Goal: Transaction & Acquisition: Purchase product/service

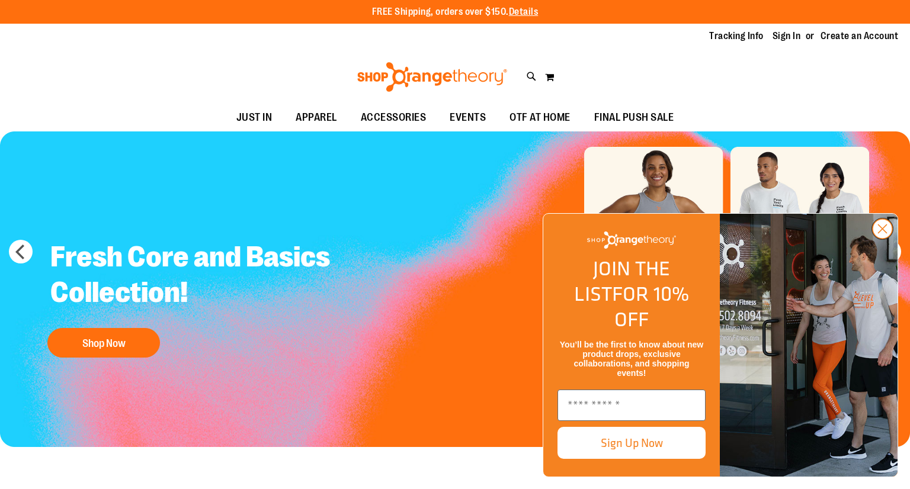
type input "**********"
click at [885, 239] on circle "Close dialog" at bounding box center [883, 229] width 20 height 20
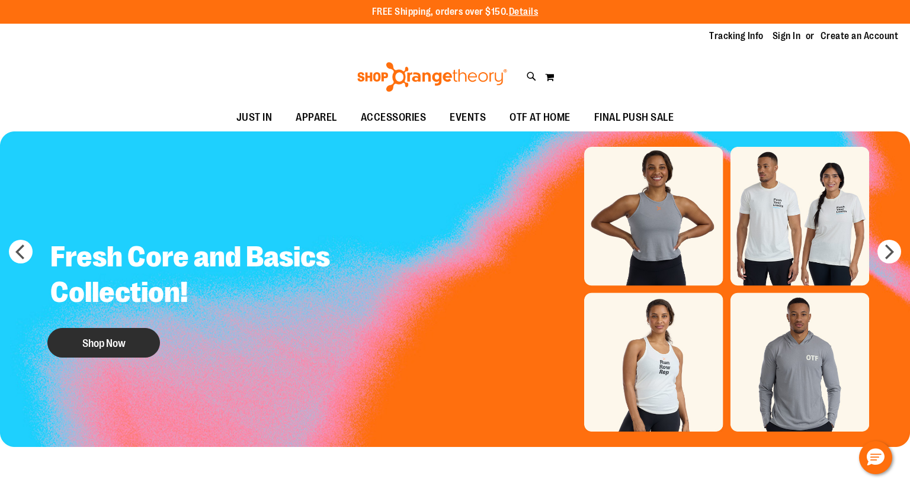
click at [92, 348] on button "Shop Now" at bounding box center [103, 343] width 113 height 30
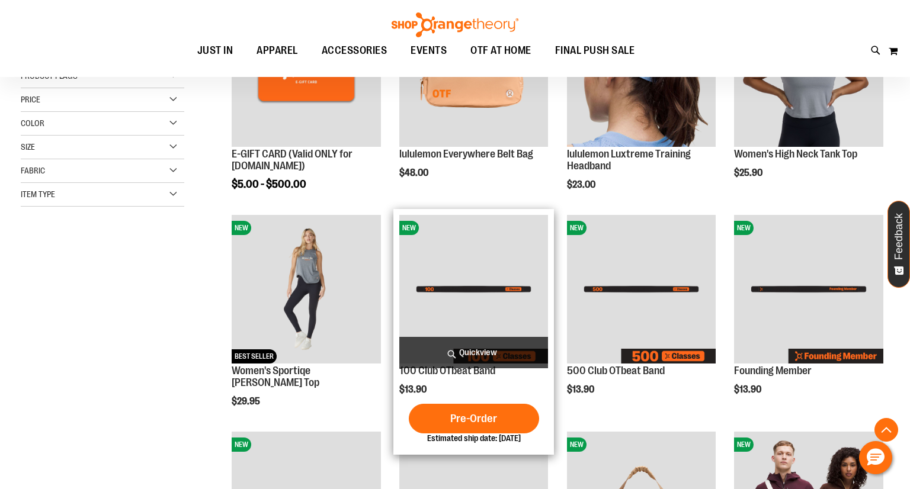
scroll to position [243, 0]
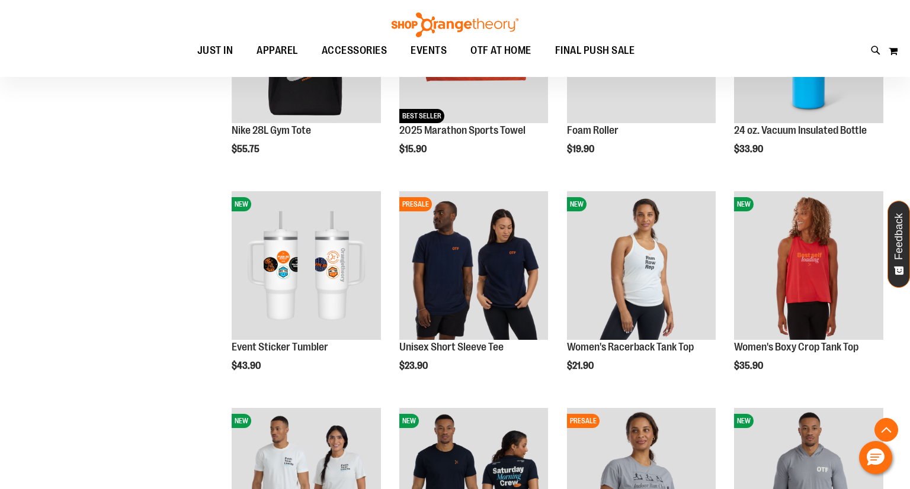
scroll to position [919, 0]
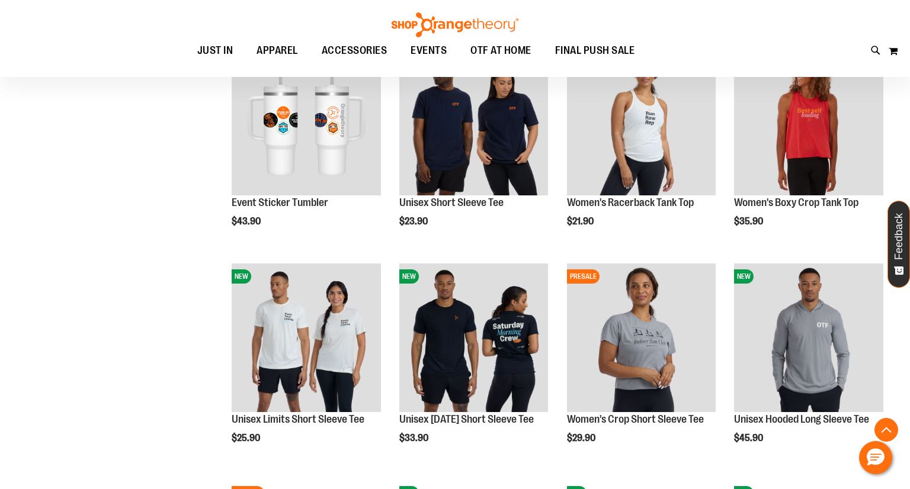
scroll to position [1064, 0]
type input "**********"
click at [388, 426] on ol "NEW E-GIFT CARD (Valid ONLY for ShopOrangetheory.com) $5.00 - $500.00 Quickview…" at bounding box center [554, 149] width 670 height 1954
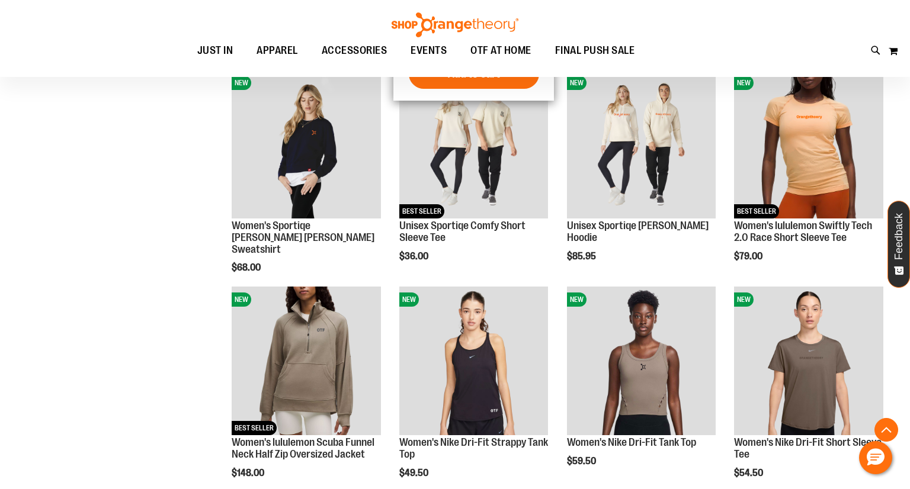
scroll to position [1712, 0]
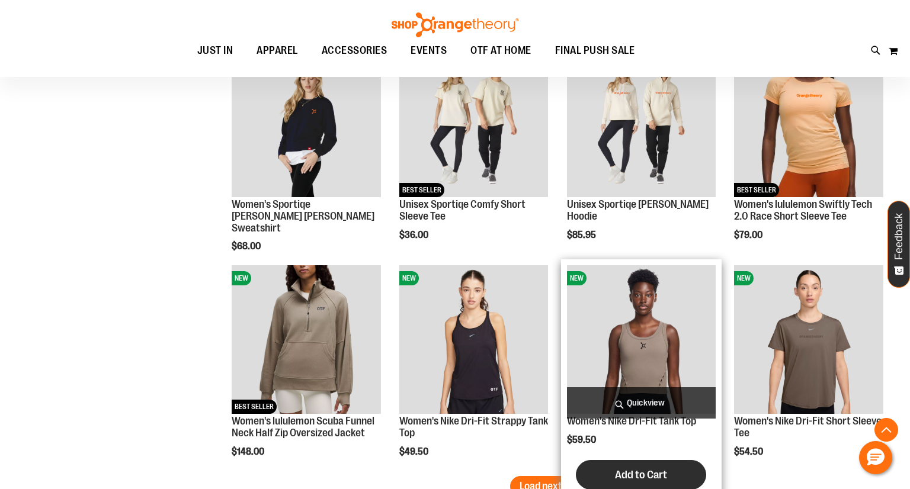
click at [661, 478] on span "Add to Cart" at bounding box center [641, 475] width 52 height 13
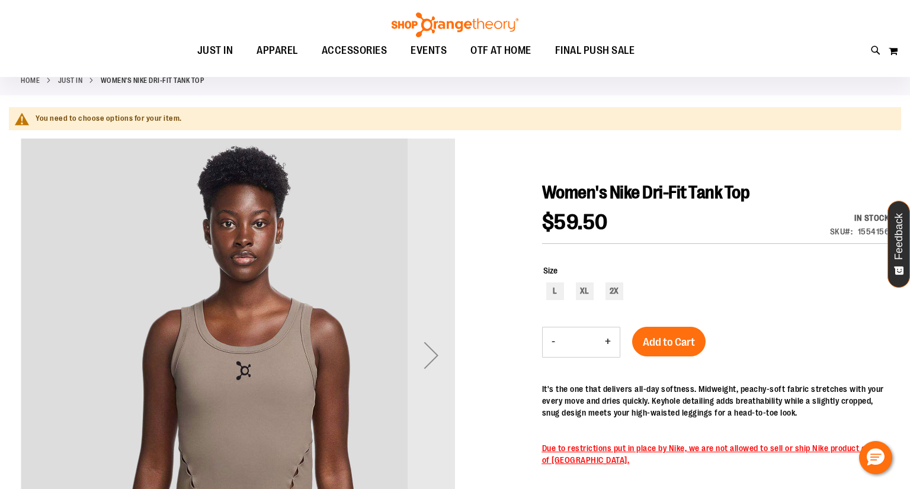
scroll to position [63, 0]
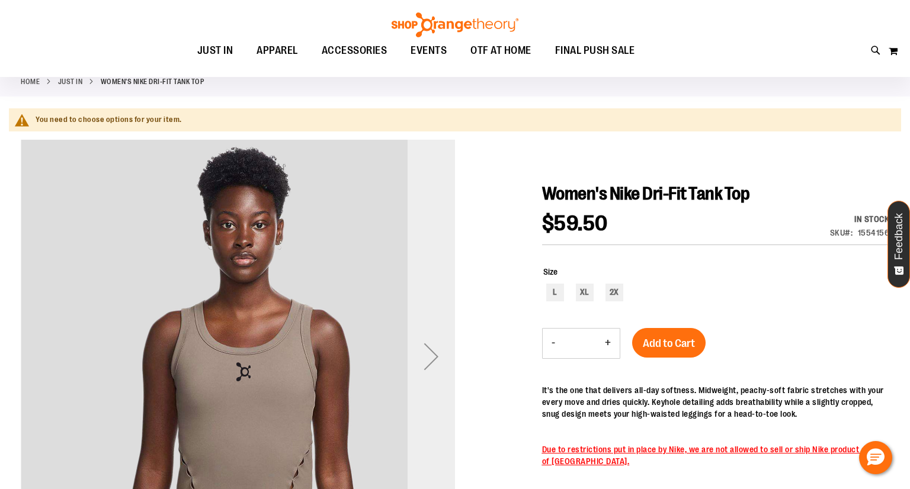
type input "**********"
click at [427, 354] on div "Next" at bounding box center [431, 356] width 47 height 47
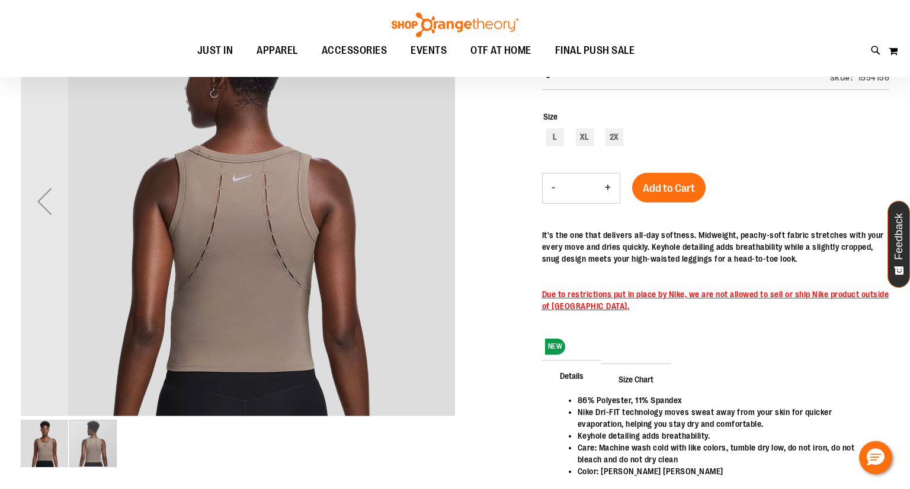
scroll to position [0, 0]
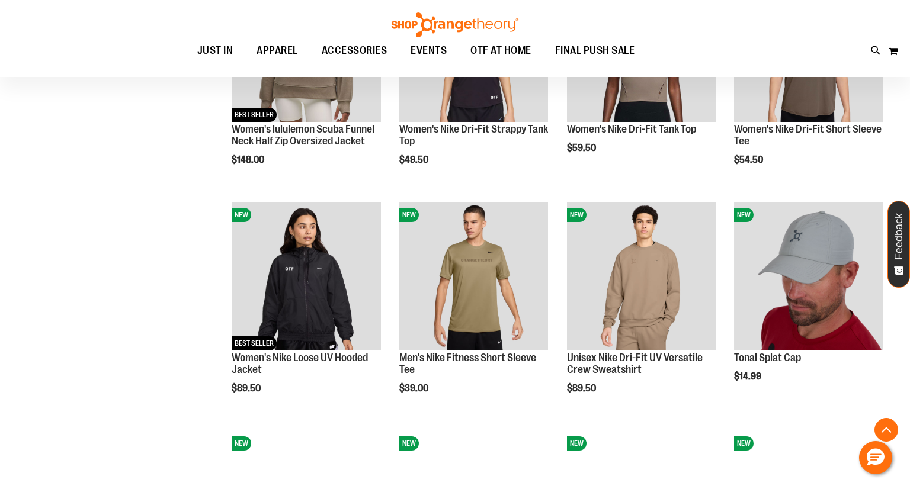
scroll to position [754, 0]
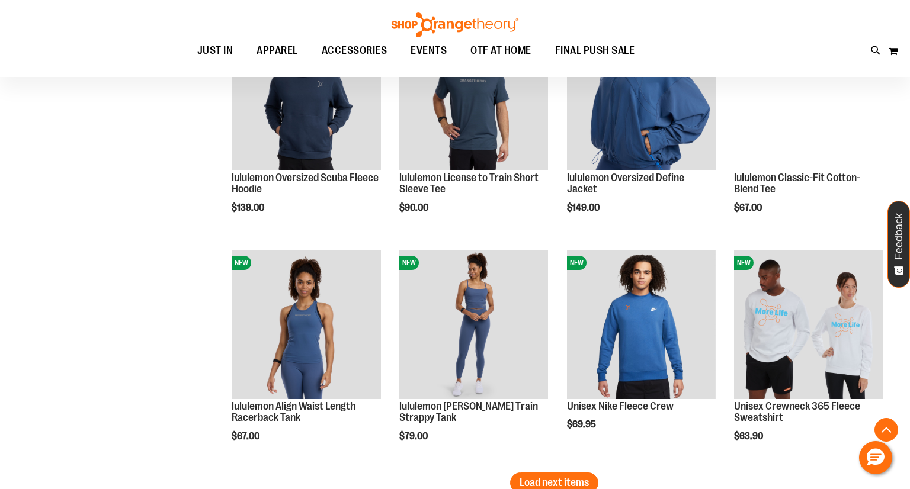
scroll to position [1855, 0]
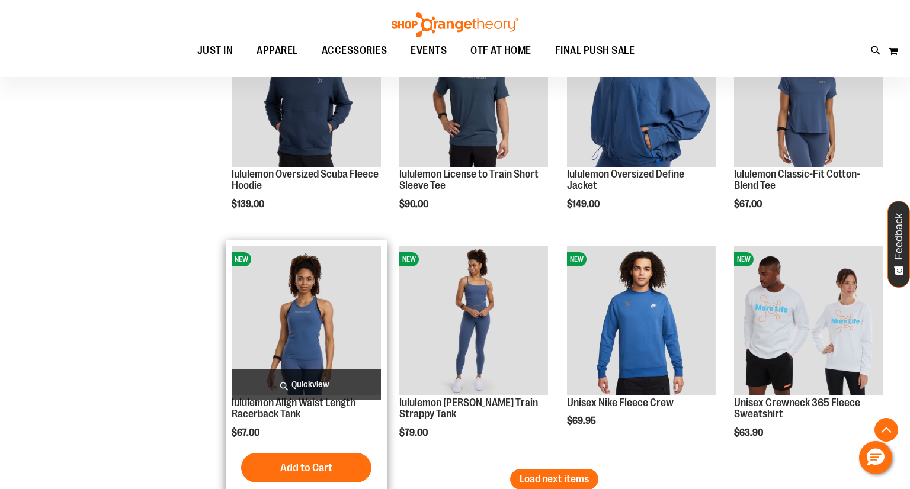
type input "**********"
click at [327, 332] on img "product" at bounding box center [306, 320] width 149 height 149
click at [296, 468] on span "Add to Cart" at bounding box center [306, 468] width 52 height 13
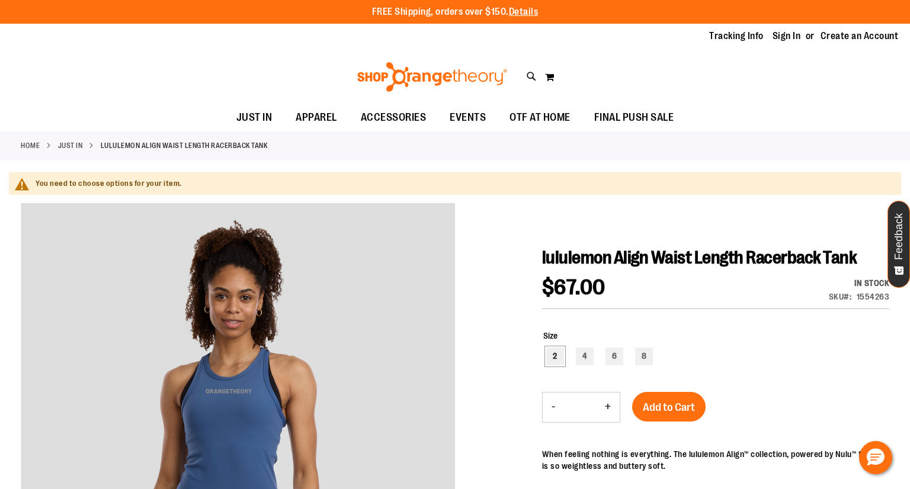
type input "**********"
click at [550, 352] on div "2" at bounding box center [555, 357] width 18 height 18
type input "***"
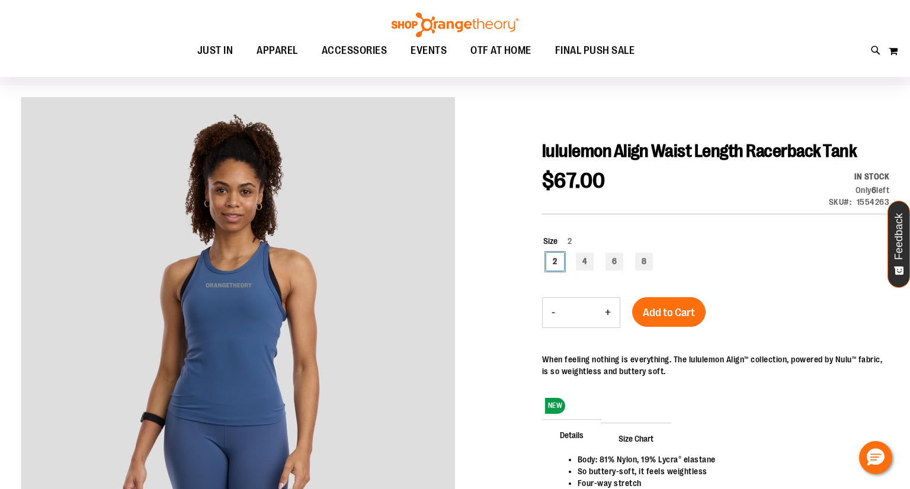
scroll to position [107, 0]
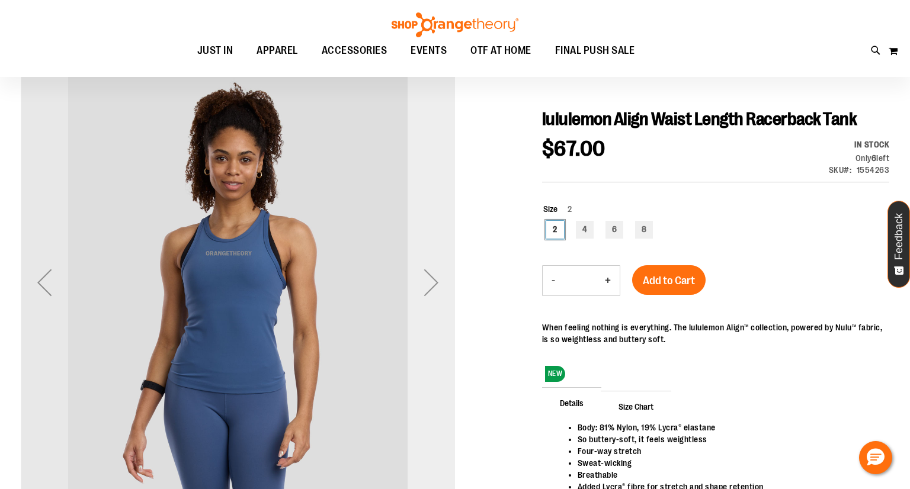
click at [438, 288] on div "Next" at bounding box center [431, 282] width 47 height 47
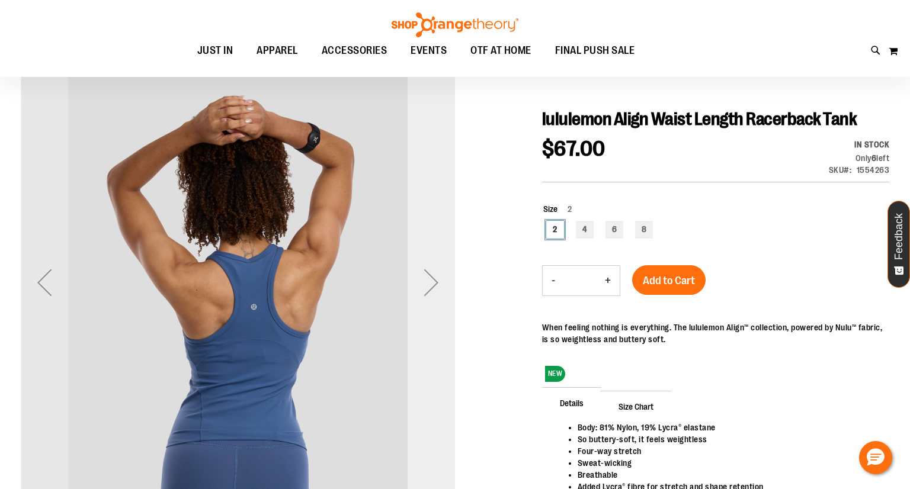
click at [438, 288] on div "Next" at bounding box center [431, 282] width 47 height 47
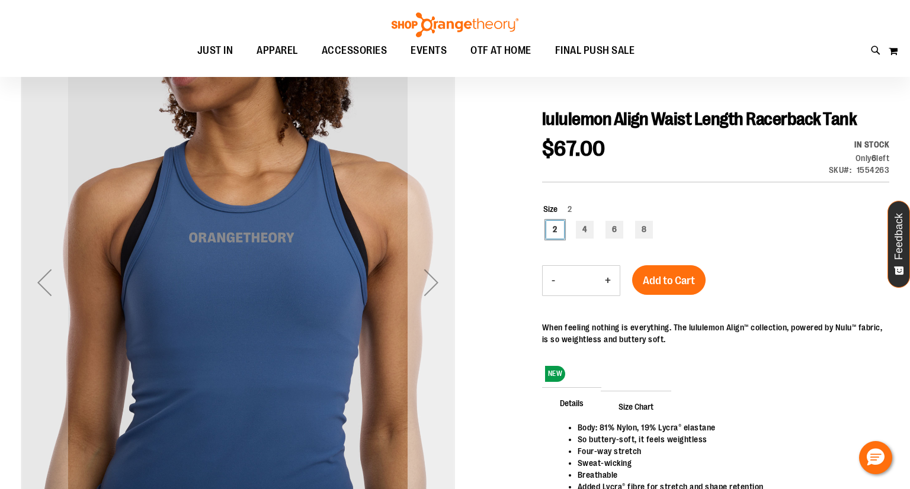
click at [438, 288] on div "Next" at bounding box center [431, 282] width 47 height 47
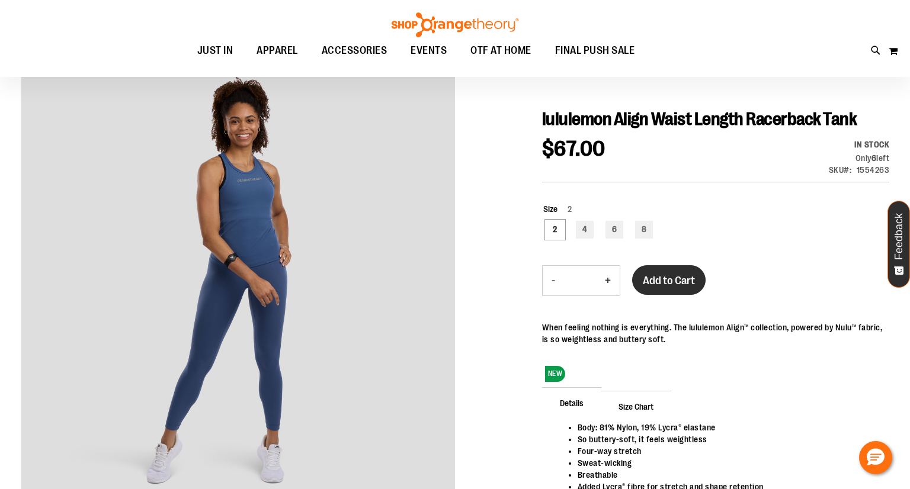
click at [671, 293] on button "Add to Cart" at bounding box center [668, 280] width 73 height 30
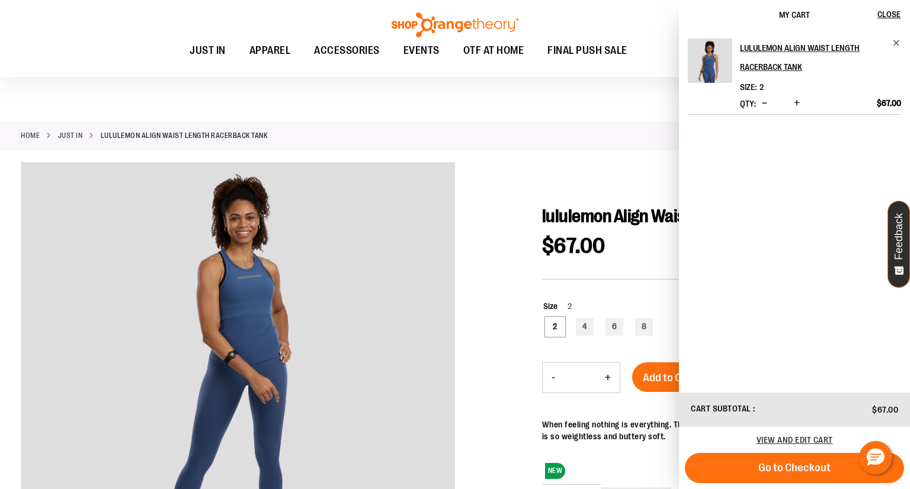
scroll to position [0, 0]
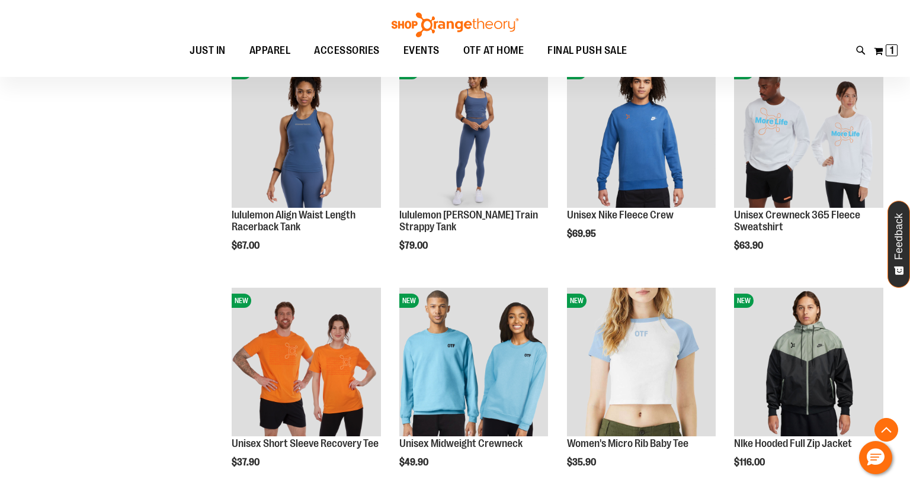
scroll to position [680, 0]
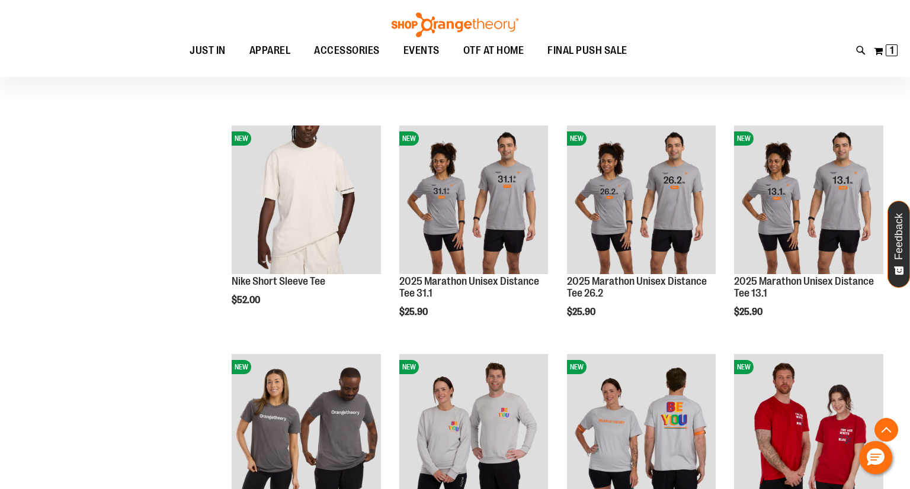
scroll to position [1059, 0]
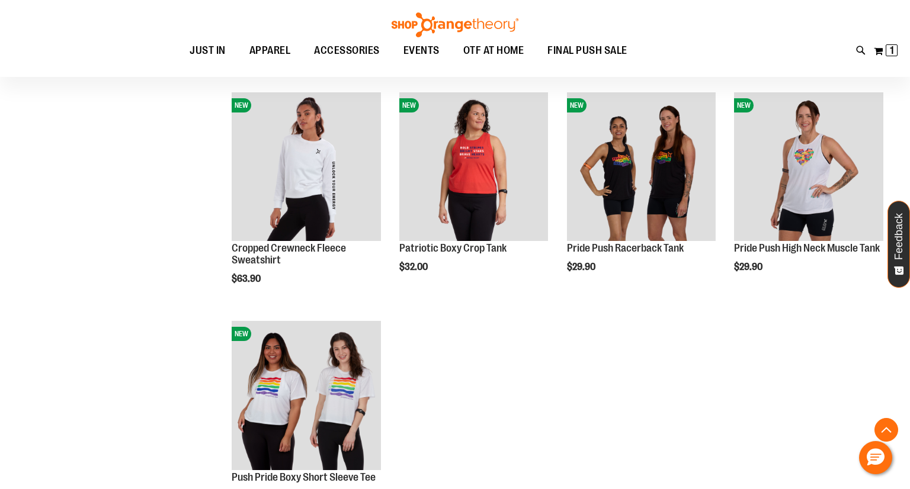
scroll to position [1549, 0]
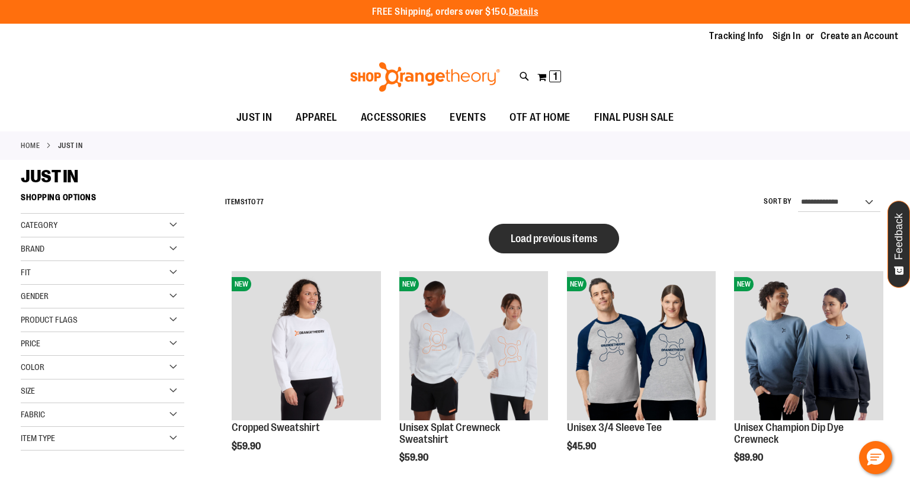
type input "**********"
click at [571, 234] on span "Load previous items" at bounding box center [554, 239] width 87 height 12
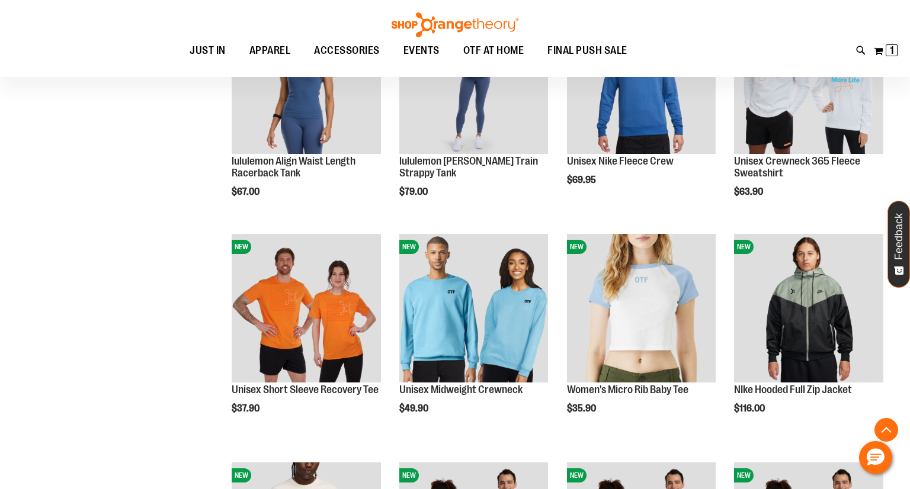
scroll to position [1410, 0]
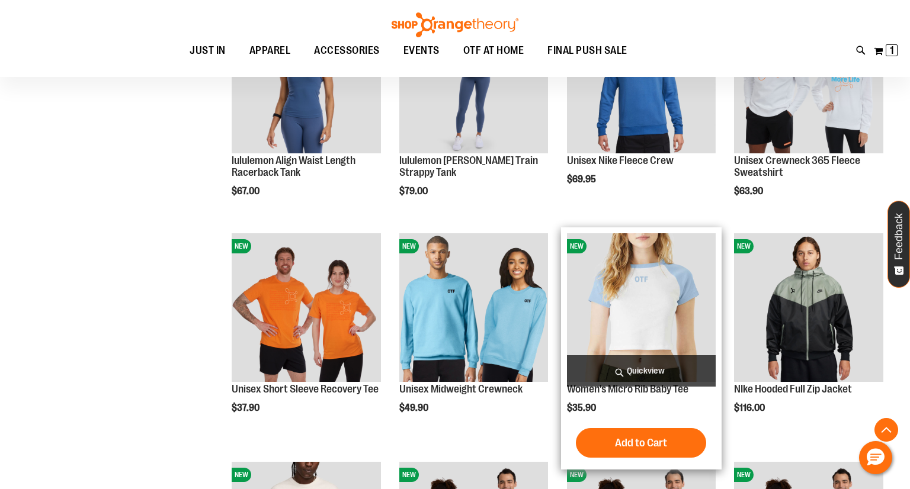
click at [637, 329] on img "product" at bounding box center [641, 307] width 149 height 149
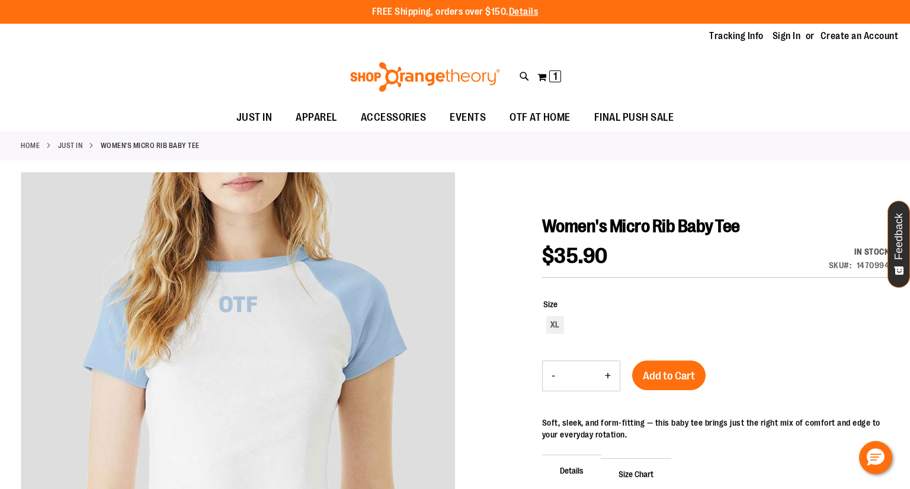
type input "**********"
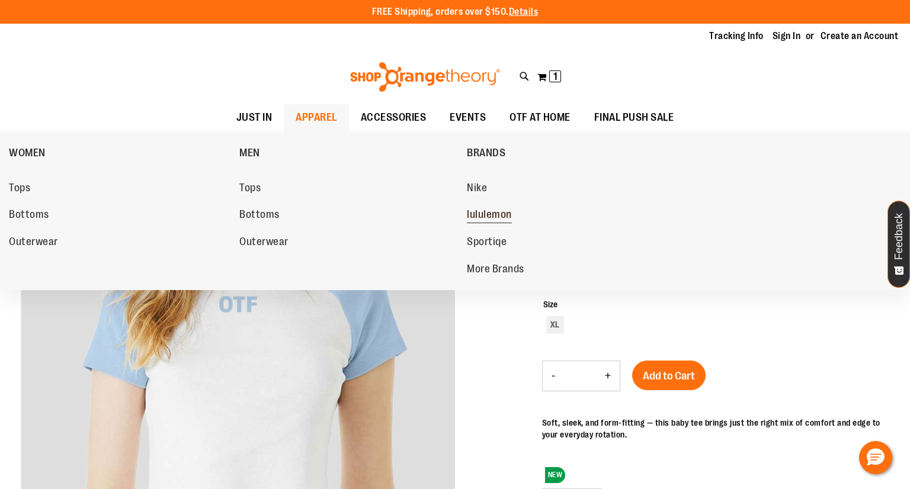
click at [476, 219] on span "lululemon" at bounding box center [489, 216] width 45 height 15
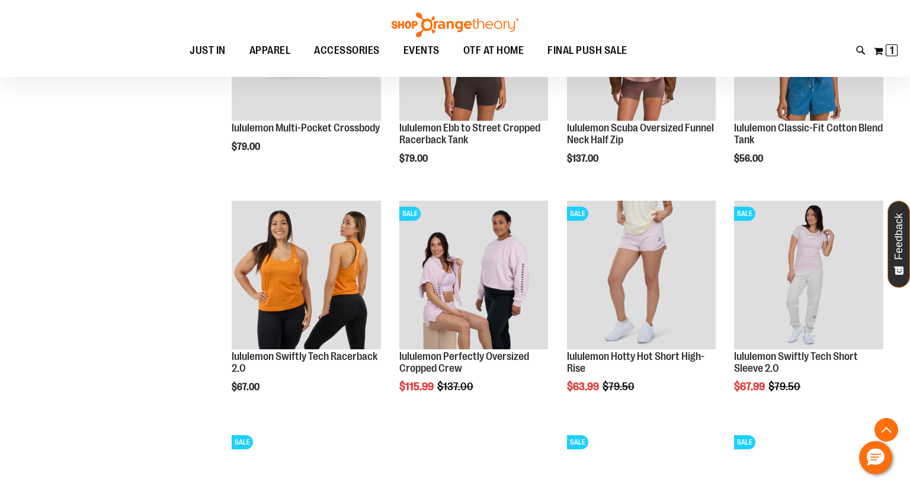
scroll to position [953, 0]
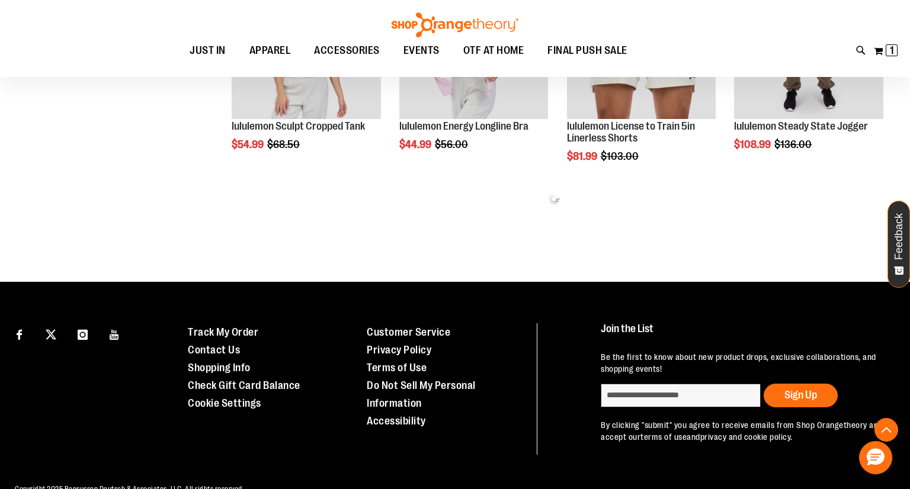
scroll to position [1419, 0]
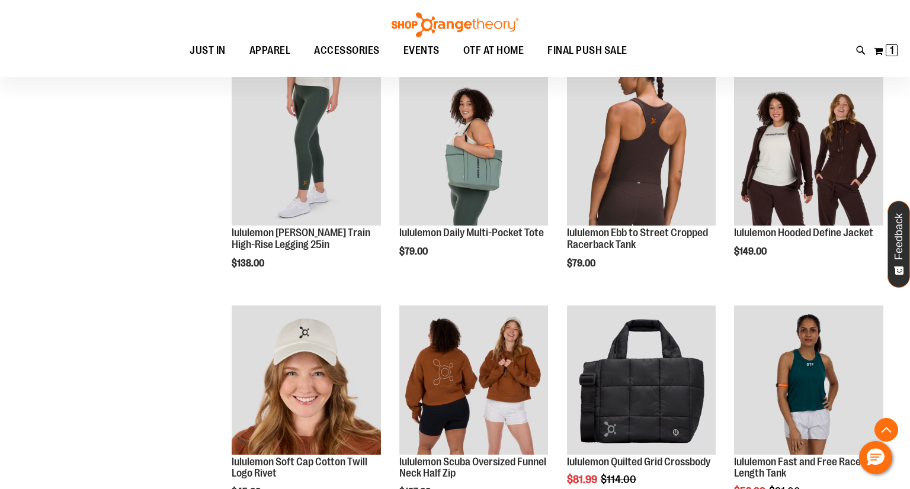
scroll to position [1535, 0]
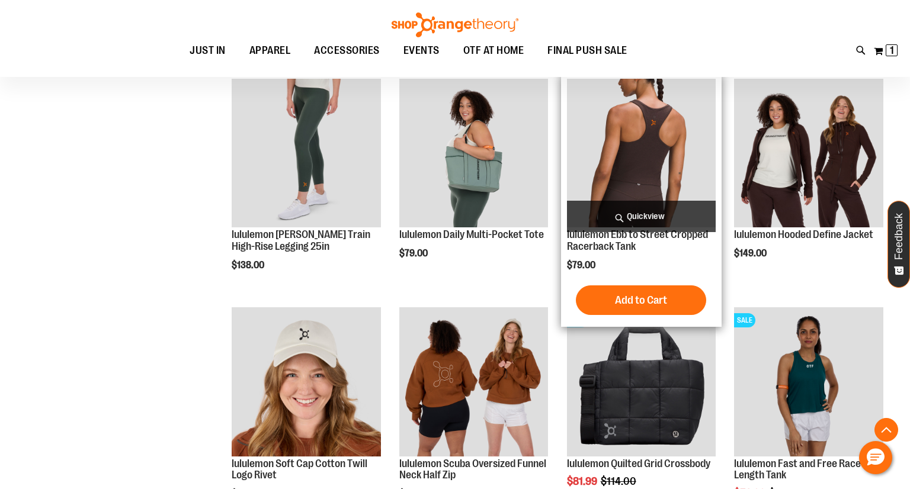
type input "**********"
click at [640, 213] on span "Quickview" at bounding box center [641, 216] width 149 height 31
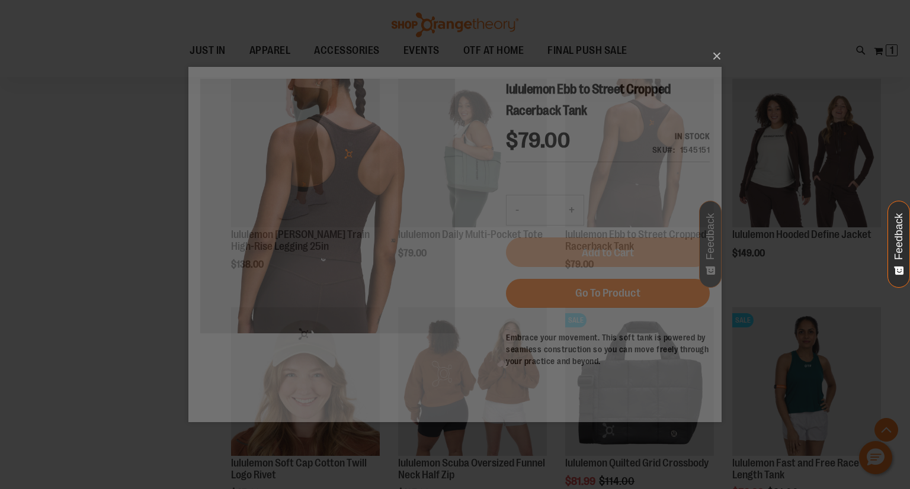
scroll to position [0, 0]
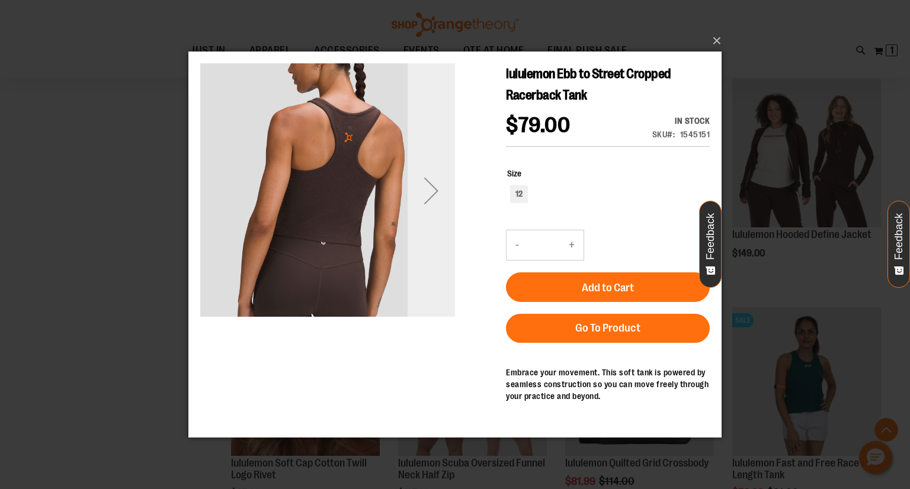
click at [433, 205] on div "Next" at bounding box center [431, 190] width 47 height 47
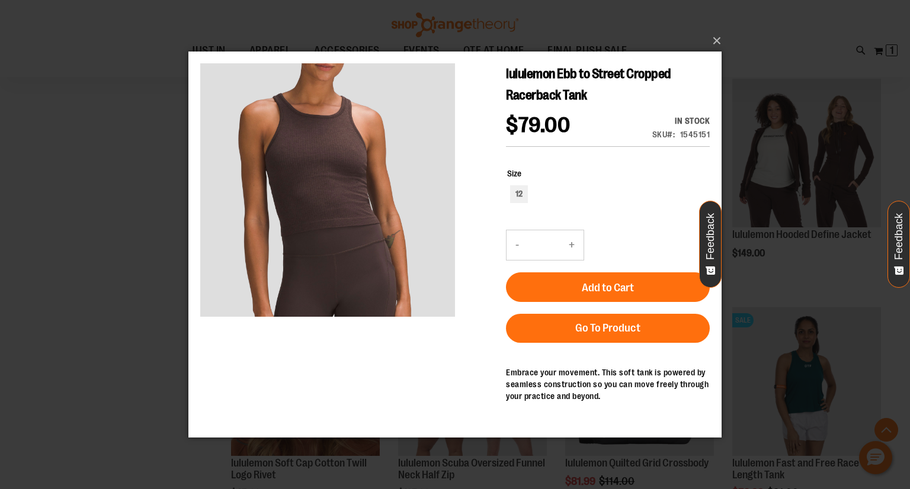
click at [53, 173] on div "×" at bounding box center [455, 244] width 910 height 489
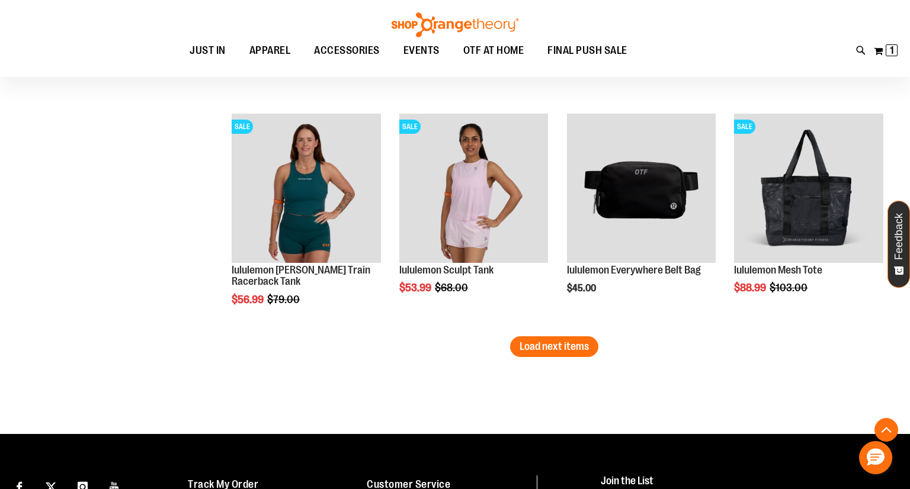
scroll to position [1957, 0]
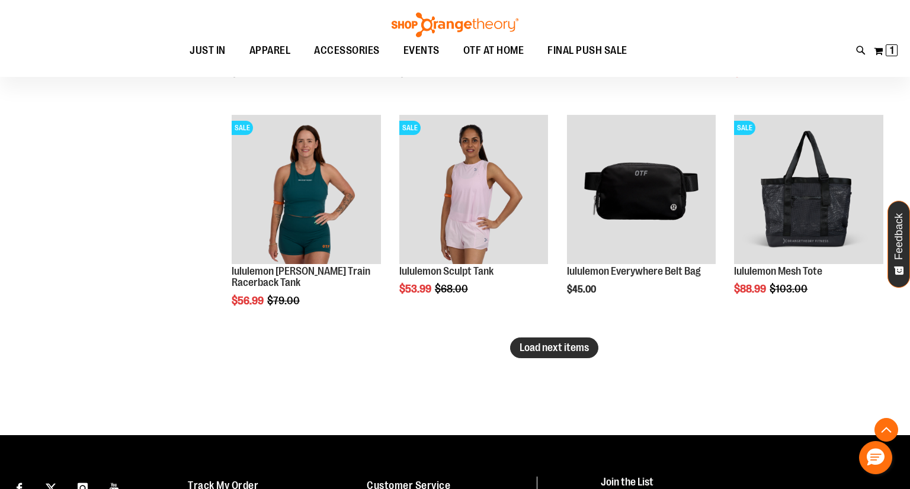
click at [542, 344] on span "Load next items" at bounding box center [554, 348] width 69 height 12
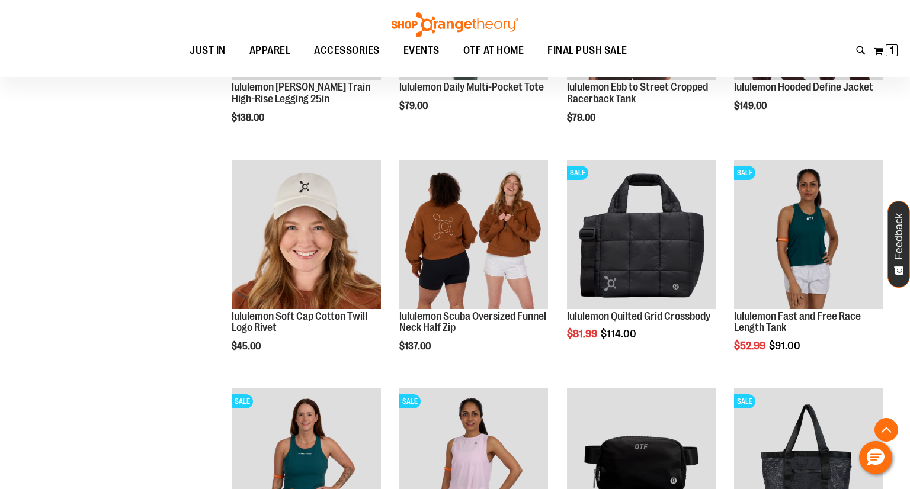
scroll to position [404, 0]
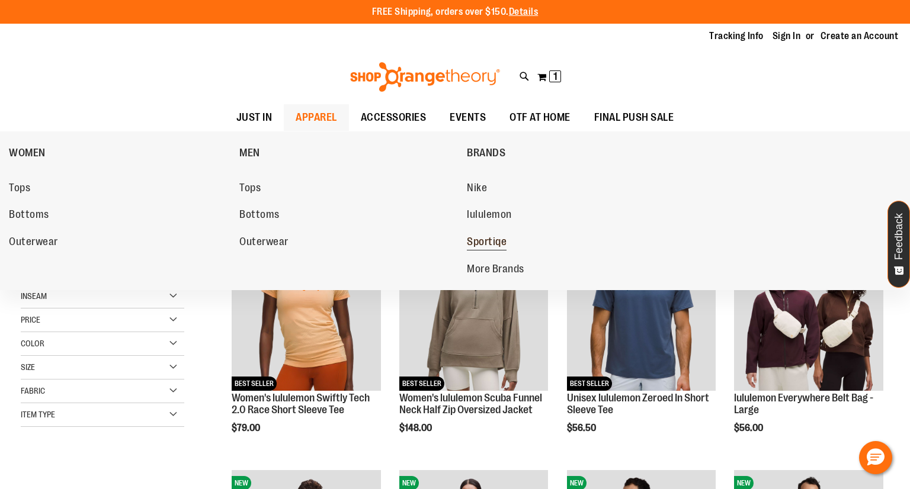
click at [482, 241] on span "Sportiqe" at bounding box center [487, 243] width 40 height 15
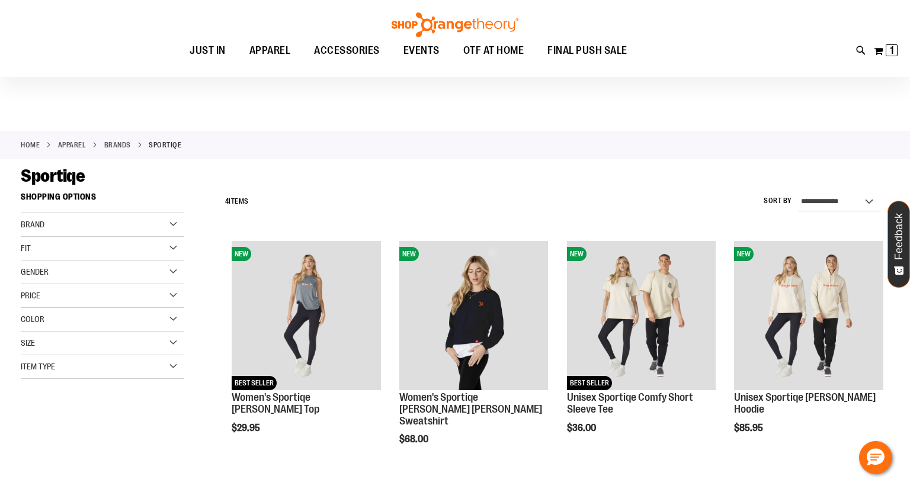
scroll to position [2, 0]
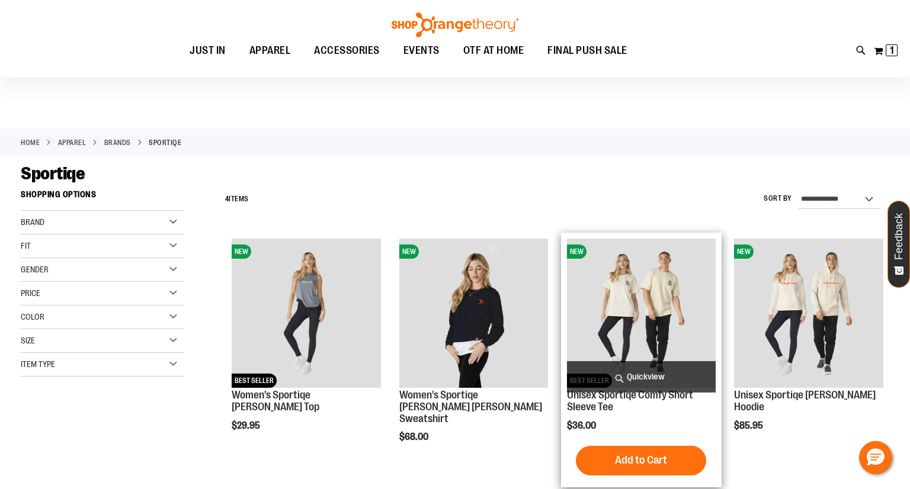
type input "**********"
click at [658, 331] on img "product" at bounding box center [641, 313] width 149 height 149
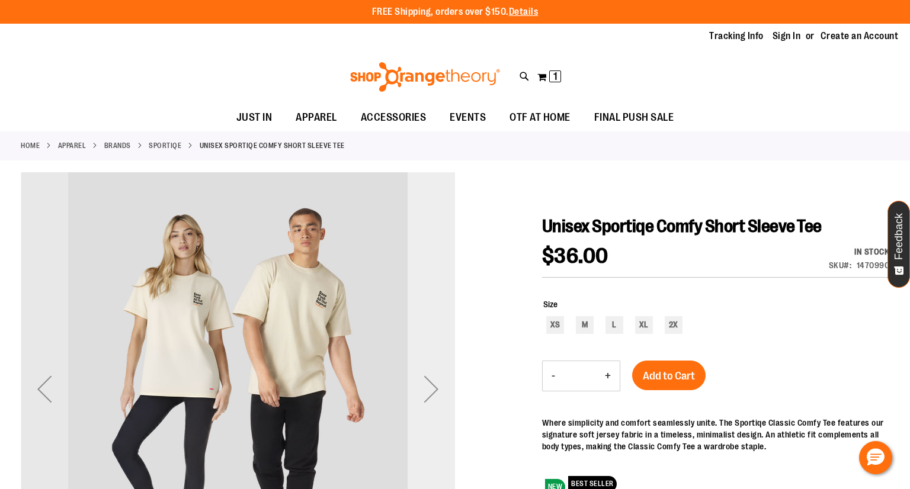
type input "**********"
click at [424, 386] on div "Next" at bounding box center [431, 389] width 47 height 47
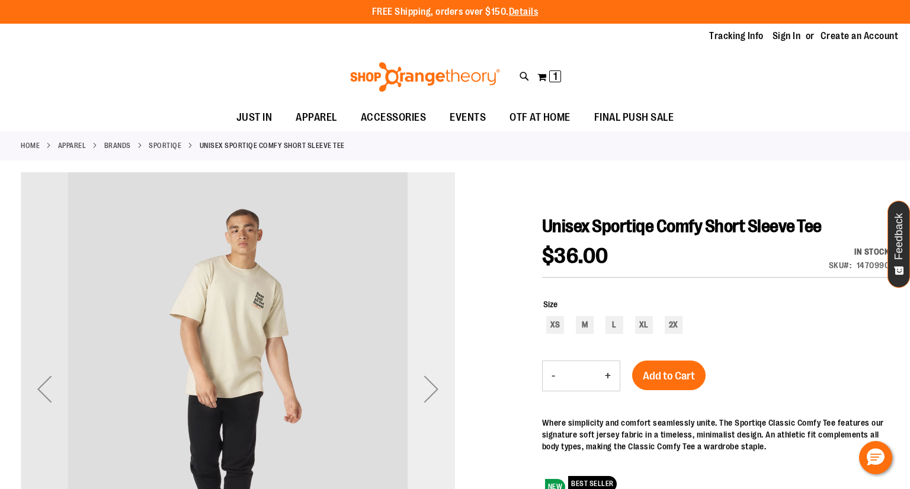
click at [424, 386] on div "Next" at bounding box center [431, 389] width 47 height 47
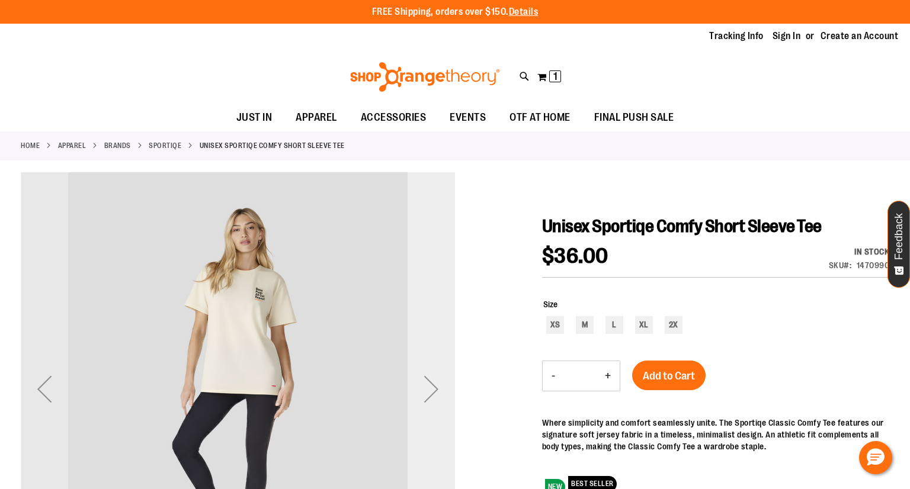
click at [424, 386] on div "Next" at bounding box center [431, 389] width 47 height 47
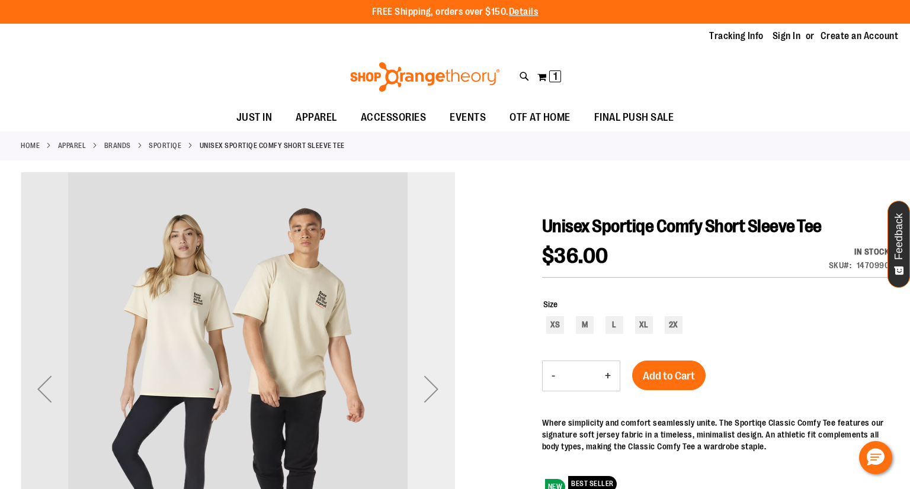
click at [424, 386] on div "Next" at bounding box center [431, 389] width 47 height 47
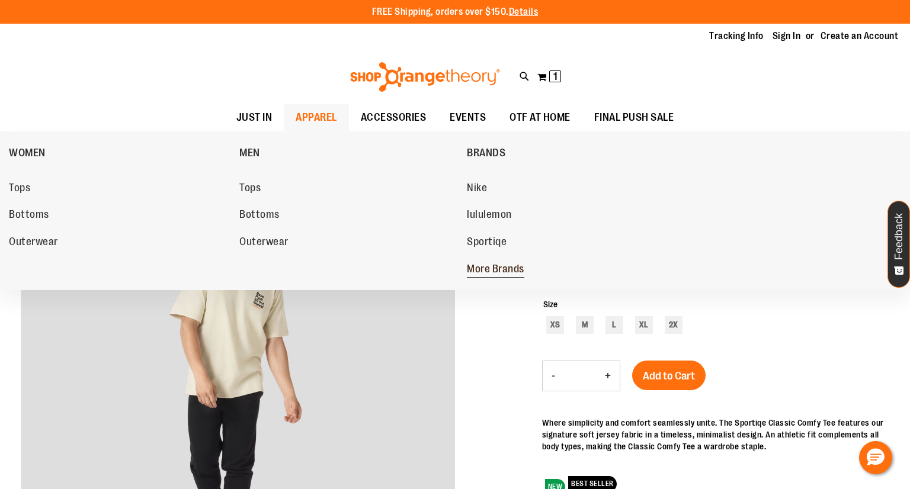
click at [494, 268] on span "More Brands" at bounding box center [495, 270] width 57 height 15
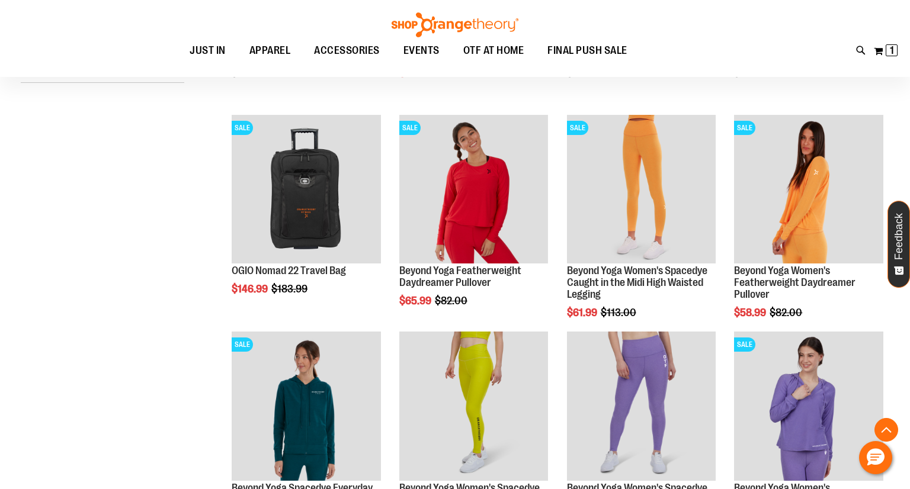
scroll to position [343, 0]
